Goal: Task Accomplishment & Management: Manage account settings

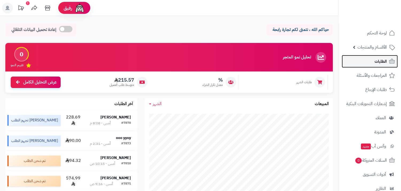
click at [377, 58] on span "الطلبات" at bounding box center [380, 61] width 12 height 7
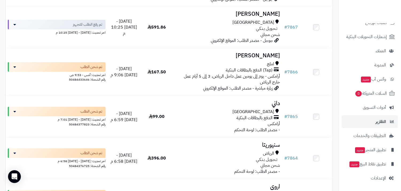
scroll to position [297, 0]
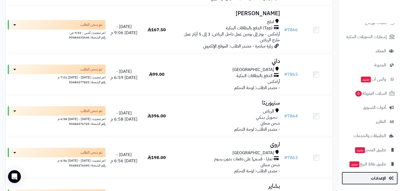
click at [381, 180] on span "الإعدادات" at bounding box center [377, 178] width 15 height 7
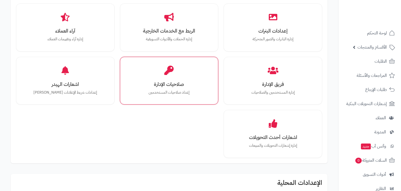
scroll to position [237, 0]
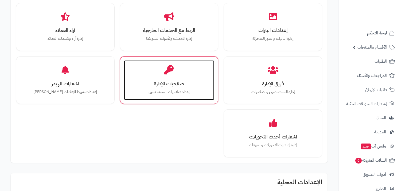
click at [146, 75] on div "صلاحيات الإدارة إعداد صلاحيات المستخدمين" at bounding box center [169, 80] width 90 height 40
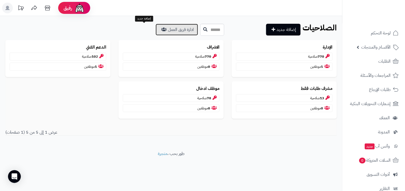
click at [156, 30] on link "ادارة فريق العمل" at bounding box center [177, 30] width 42 height 12
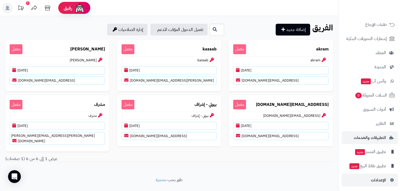
scroll to position [67, 0]
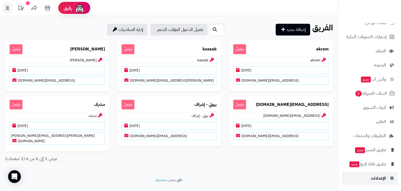
click at [371, 176] on span "الإعدادات" at bounding box center [377, 178] width 15 height 7
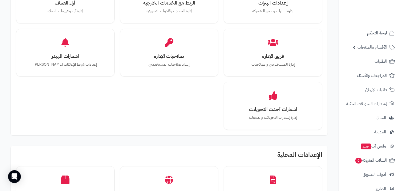
scroll to position [267, 0]
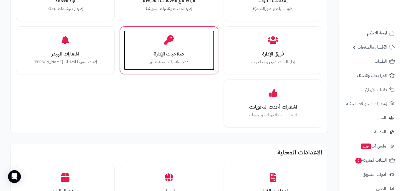
click at [172, 48] on div "صلاحيات الإدارة إعداد صلاحيات المستخدمين" at bounding box center [169, 50] width 90 height 40
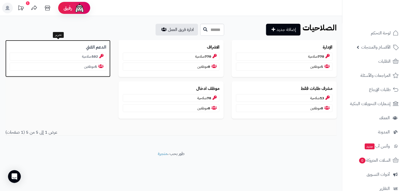
click at [81, 45] on p "الدعم الفني" at bounding box center [58, 47] width 97 height 6
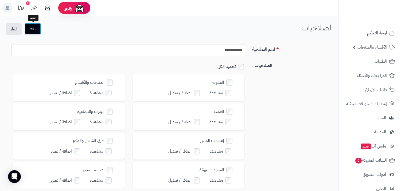
click at [33, 29] on button "حفظ" at bounding box center [33, 29] width 17 height 12
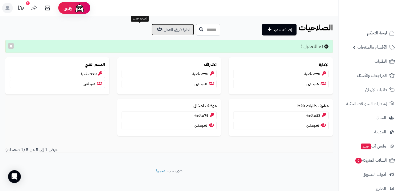
click at [151, 29] on link "ادارة فريق العمل" at bounding box center [172, 30] width 42 height 12
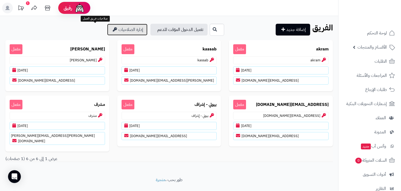
click at [107, 29] on link "إدارة الصلاحيات" at bounding box center [127, 30] width 40 height 12
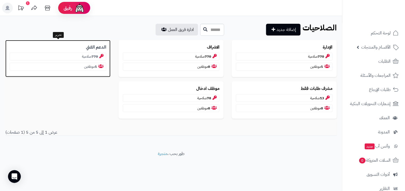
click at [91, 47] on b "الدعم الفني" at bounding box center [96, 47] width 20 height 6
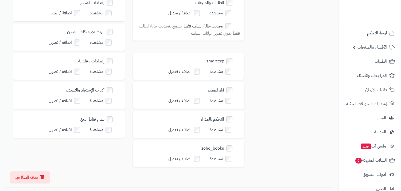
scroll to position [272, 0]
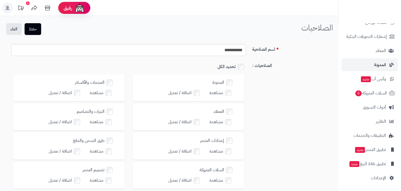
scroll to position [71, 0]
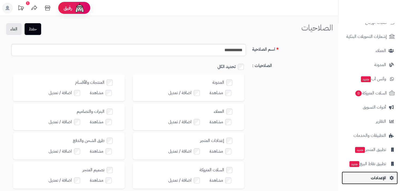
click at [366, 176] on link "الإعدادات" at bounding box center [369, 178] width 56 height 13
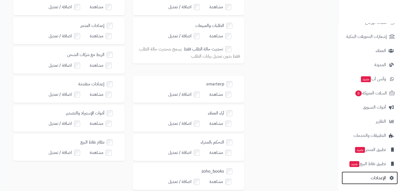
scroll to position [233, 0]
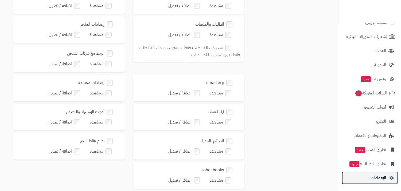
click at [383, 174] on span "الإعدادات" at bounding box center [377, 177] width 15 height 7
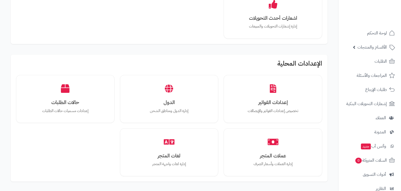
scroll to position [267, 0]
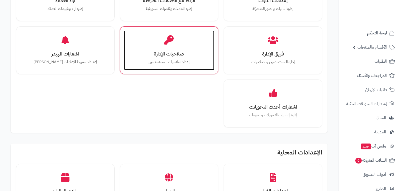
click at [186, 60] on p "إعداد صلاحيات المستخدمين" at bounding box center [169, 62] width 80 height 6
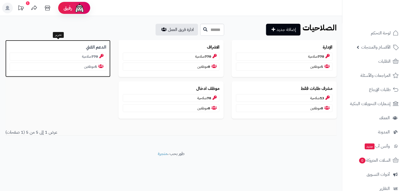
click at [88, 48] on b "الدعم الفني" at bounding box center [96, 47] width 20 height 6
